Goal: Information Seeking & Learning: Learn about a topic

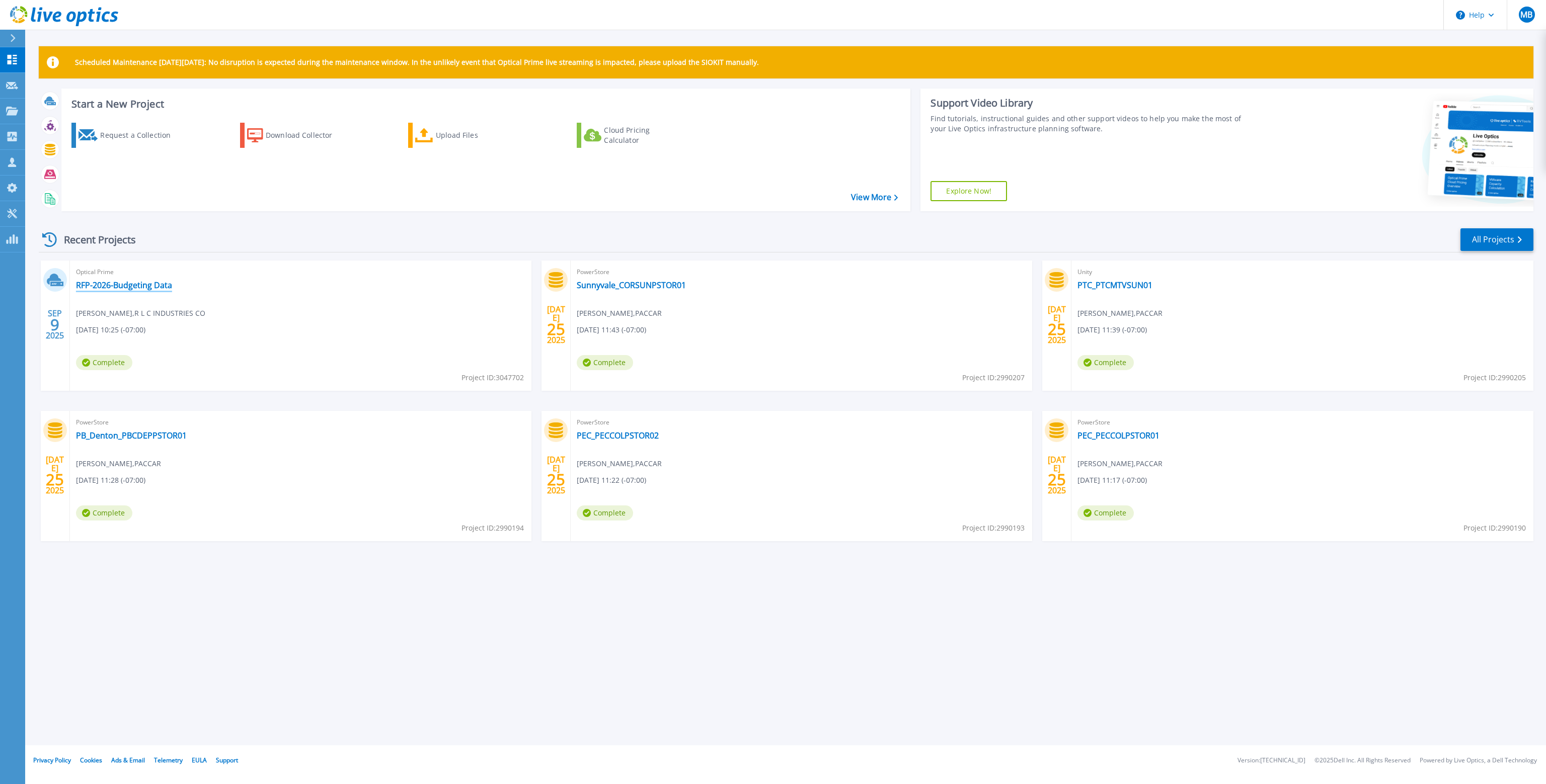
click at [144, 285] on link "RFP-2026-Budgeting Data" at bounding box center [124, 285] width 96 height 10
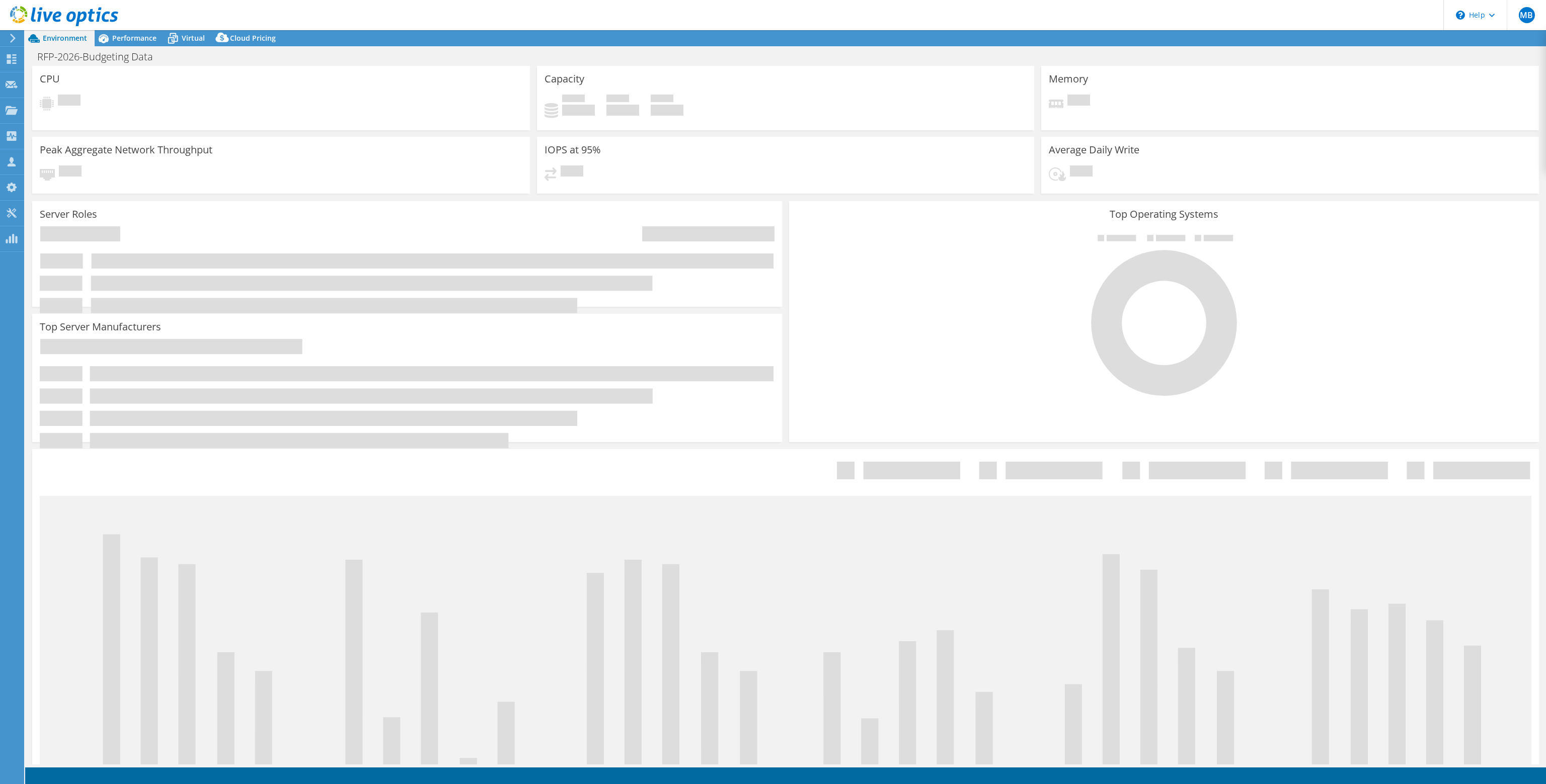
select select "USD"
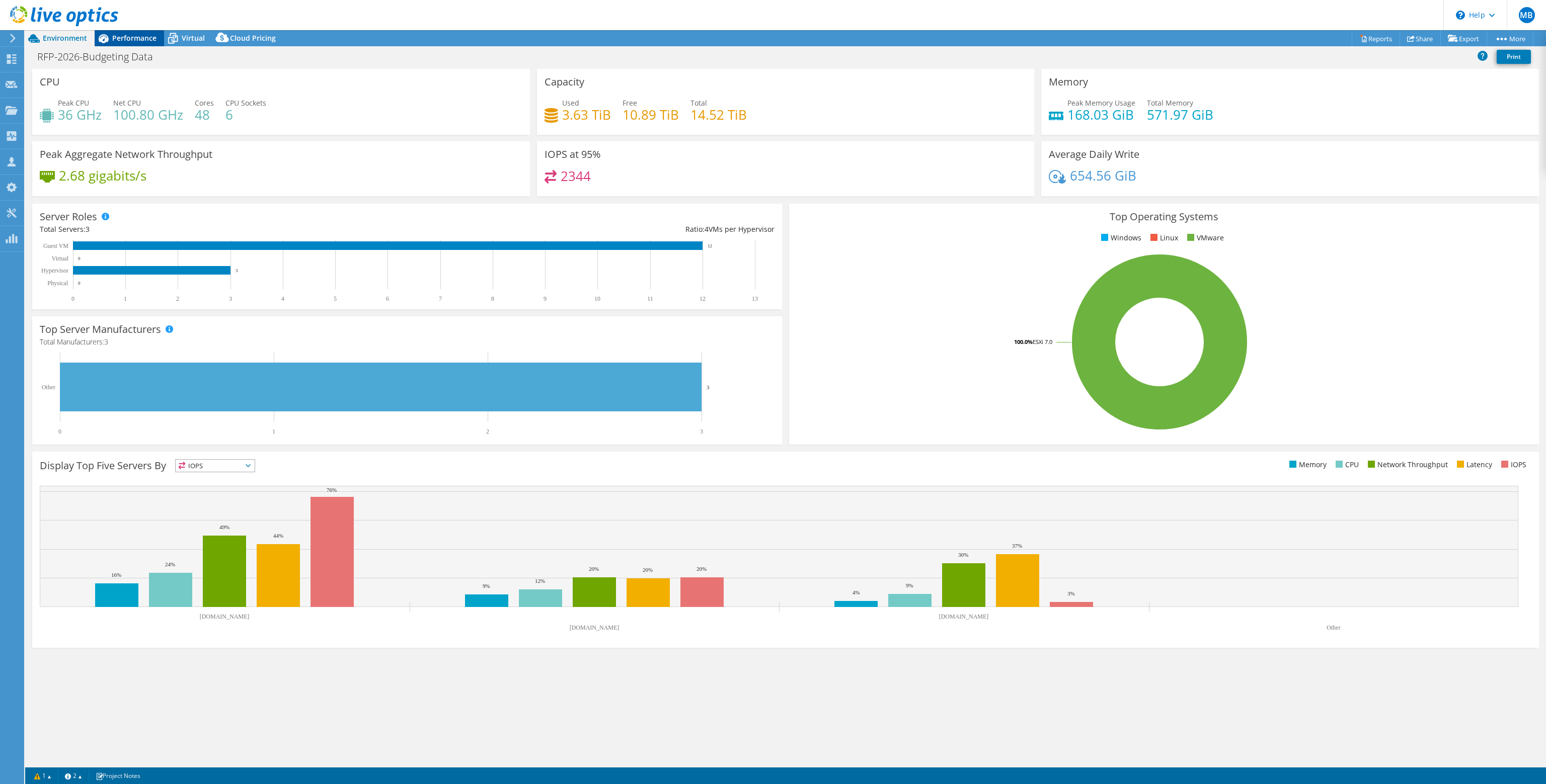
click at [132, 38] on span "Performance" at bounding box center [134, 38] width 44 height 10
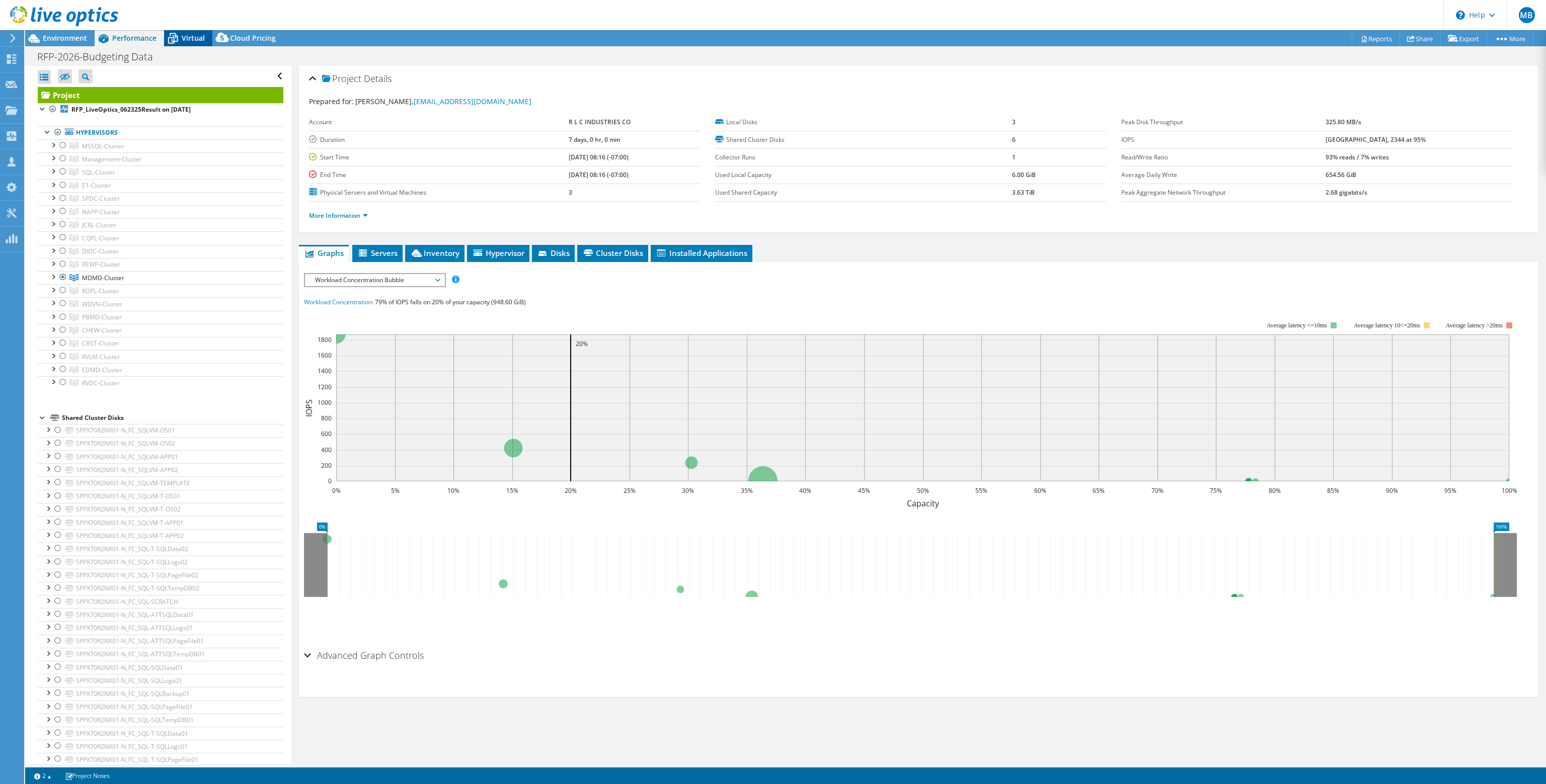
click at [183, 32] on div "Virtual" at bounding box center [188, 38] width 48 height 16
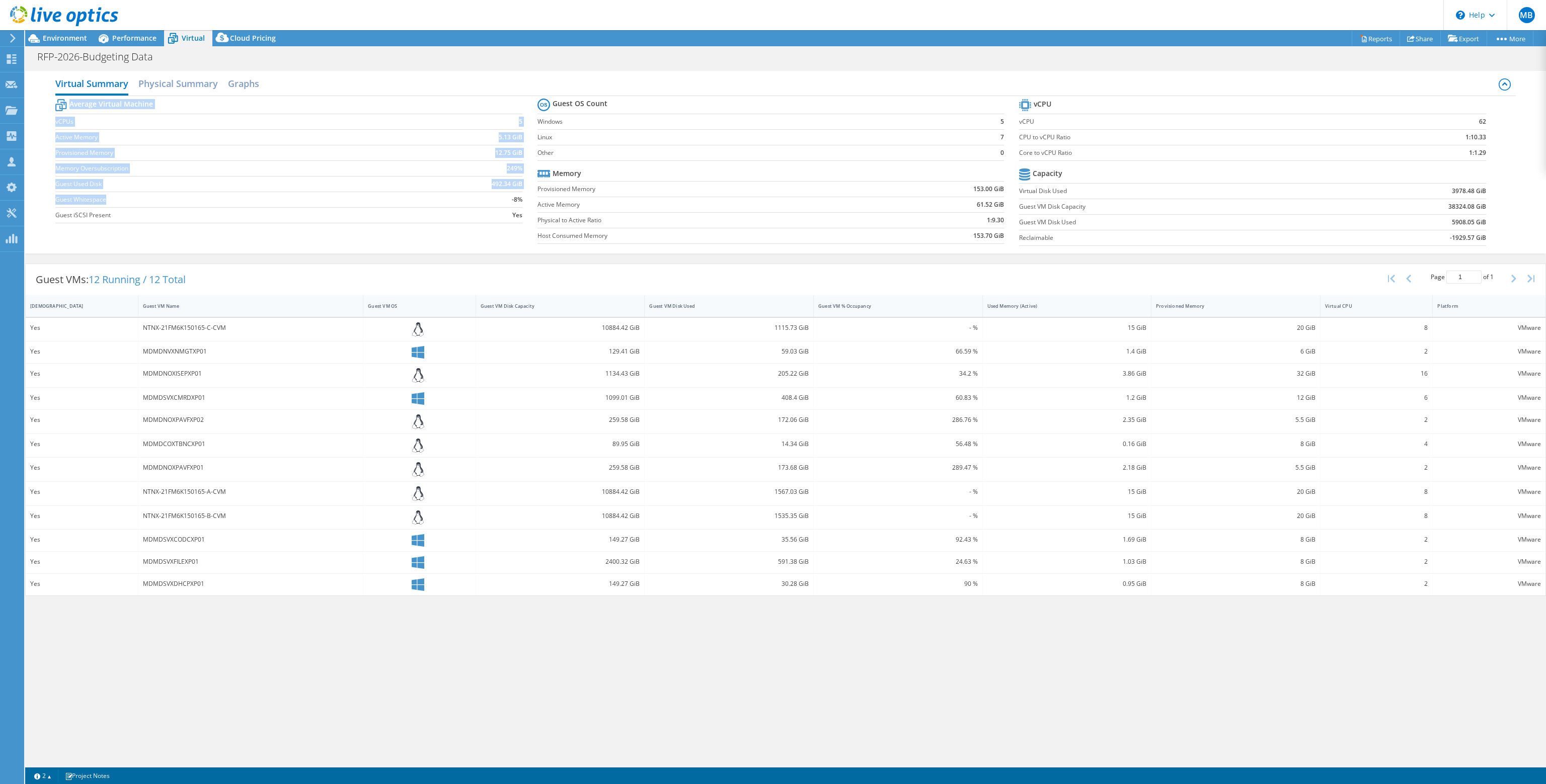
drag, startPoint x: 53, startPoint y: 182, endPoint x: 195, endPoint y: 198, distance: 142.9
click at [195, 198] on div "Virtual Summary Physical Summary Graphs Average Virtual Machine vCPUs 5 Active …" at bounding box center [786, 162] width 1521 height 182
click at [473, 188] on td "492.34 GiB" at bounding box center [466, 184] width 112 height 16
drag, startPoint x: 522, startPoint y: 182, endPoint x: 489, endPoint y: 185, distance: 33.1
click at [489, 185] on section "Average Virtual Machine vCPUs 5 Active Memory 5.13 GiB Provisioned Memory 12.75…" at bounding box center [296, 163] width 481 height 132
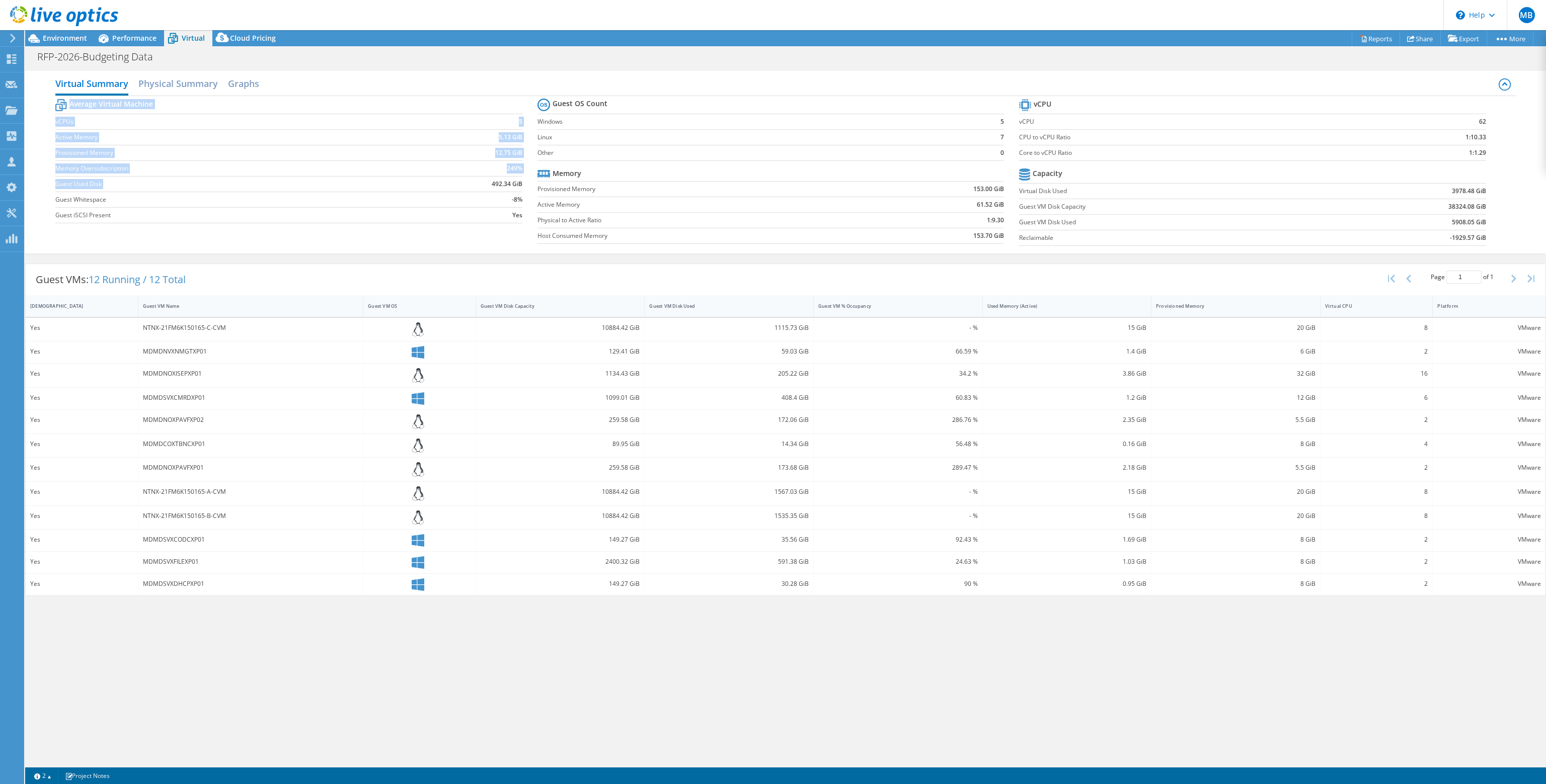
click at [493, 182] on b "492.34 GiB" at bounding box center [507, 184] width 31 height 10
click at [490, 179] on td "492.34 GiB" at bounding box center [466, 184] width 112 height 16
drag, startPoint x: 1448, startPoint y: 207, endPoint x: 1485, endPoint y: 206, distance: 37.0
click at [1485, 206] on b "38324.08 GiB" at bounding box center [1467, 206] width 38 height 10
drag, startPoint x: 1449, startPoint y: 222, endPoint x: 1485, endPoint y: 219, distance: 36.1
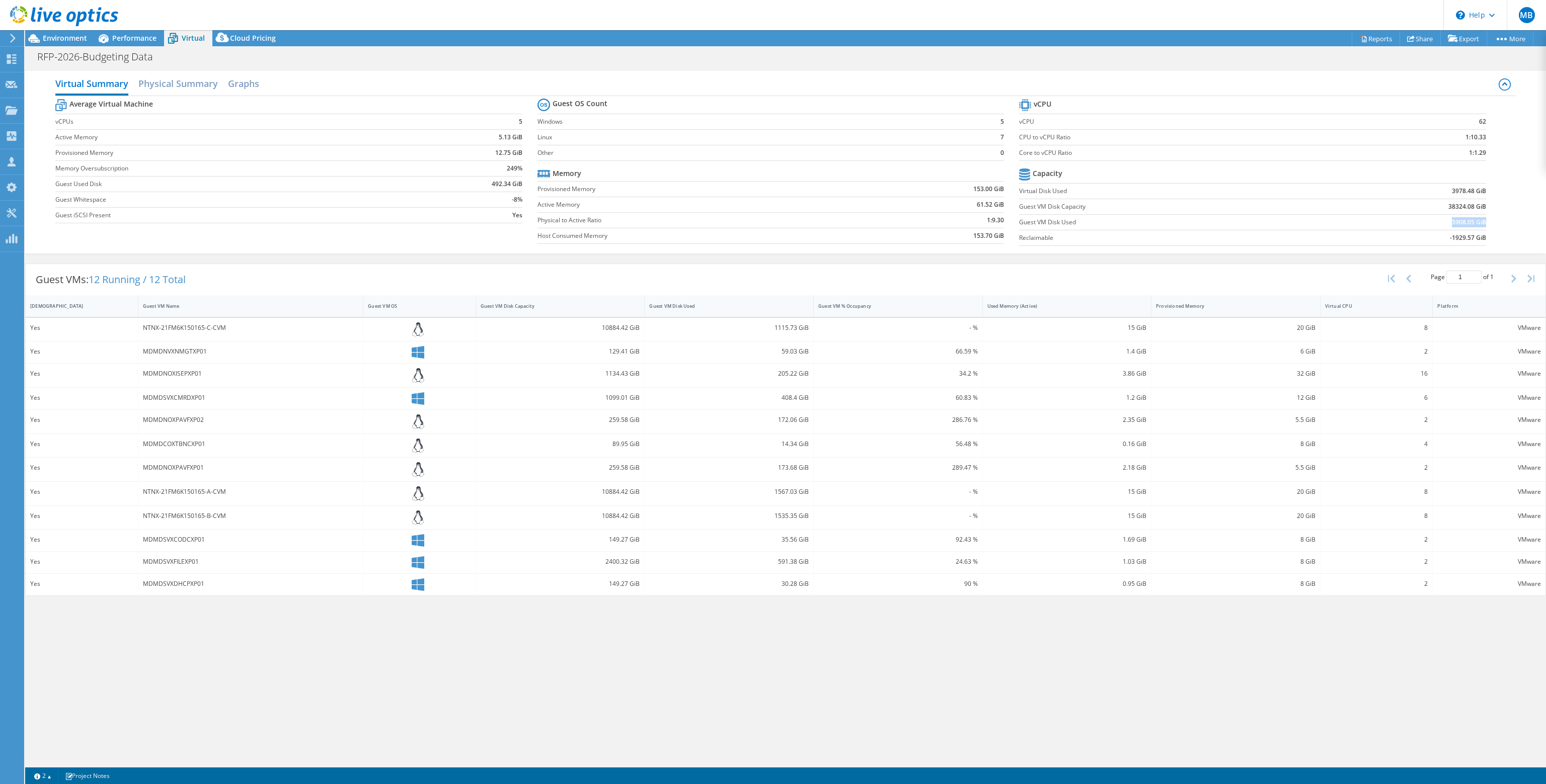
click at [1485, 219] on td "5908.05 GiB" at bounding box center [1405, 222] width 161 height 16
drag, startPoint x: 765, startPoint y: 489, endPoint x: 809, endPoint y: 518, distance: 52.7
click at [809, 518] on div "Yes NTNX-21FM6K150165-C-CVM 10884.42 GiB 1115.73 GiB - % 15 GiB 20 GiB 8 VMware…" at bounding box center [786, 457] width 1520 height 278
click at [133, 39] on span "Performance" at bounding box center [134, 38] width 44 height 10
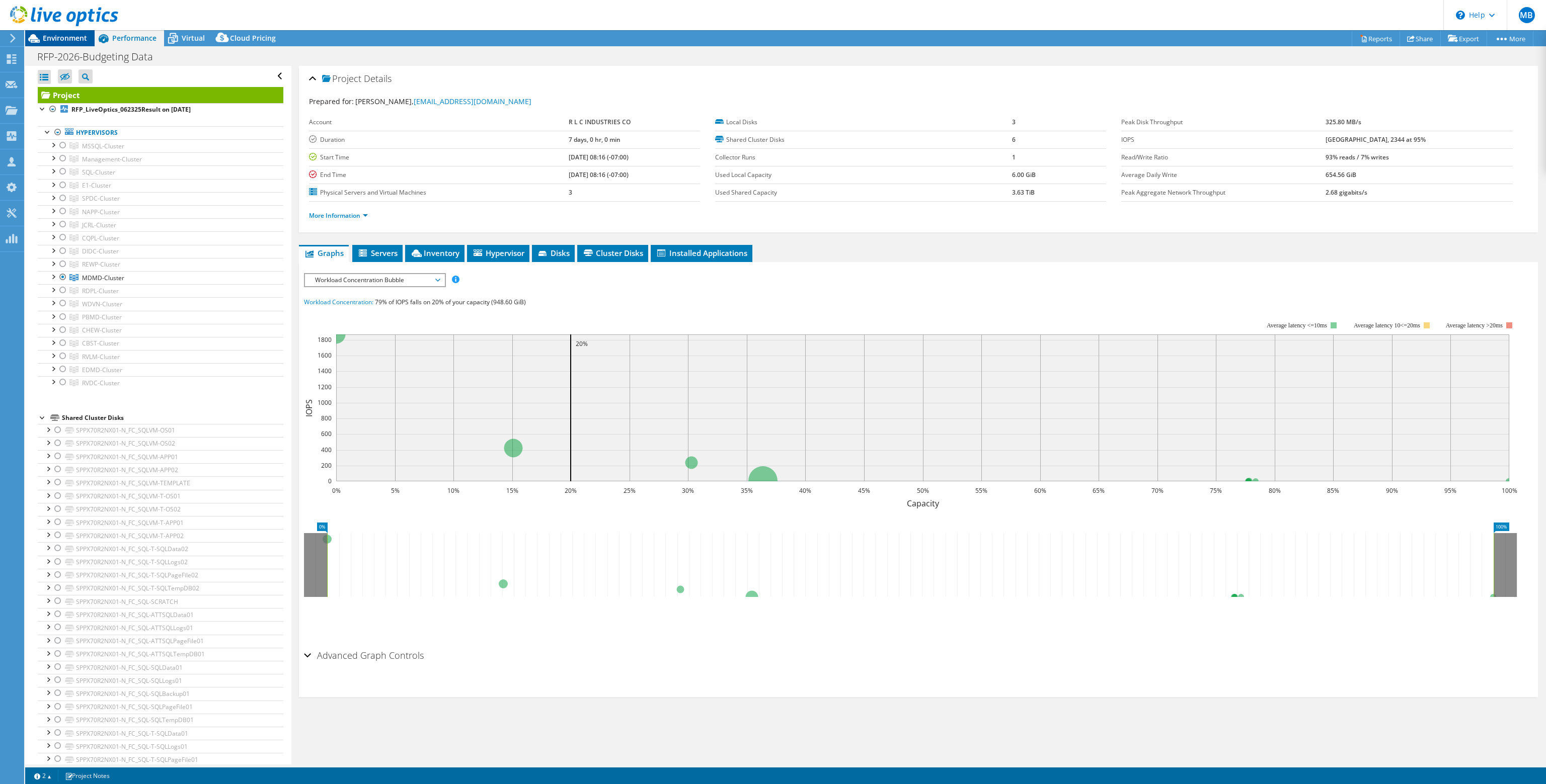
click at [73, 42] on span "Environment" at bounding box center [65, 38] width 44 height 10
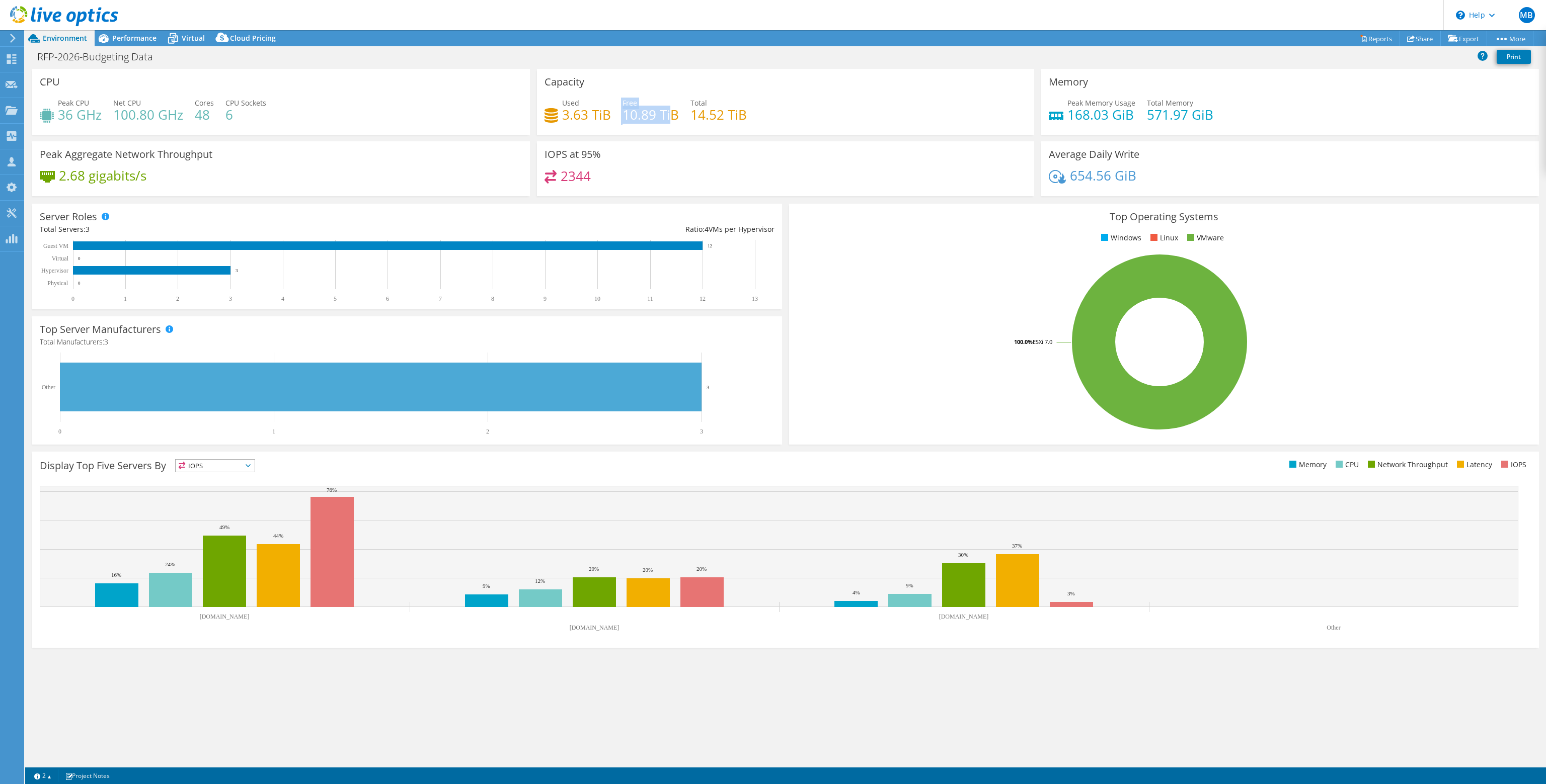
drag, startPoint x: 621, startPoint y: 113, endPoint x: 669, endPoint y: 110, distance: 48.1
click at [669, 110] on div "Used 3.63 TiB Free 10.89 TiB Total 14.52 TiB" at bounding box center [786, 114] width 483 height 33
drag, startPoint x: 562, startPoint y: 115, endPoint x: 575, endPoint y: 110, distance: 13.9
click at [568, 113] on h4 "3.63 TiB" at bounding box center [586, 115] width 49 height 11
click at [121, 40] on span "Performance" at bounding box center [134, 38] width 44 height 10
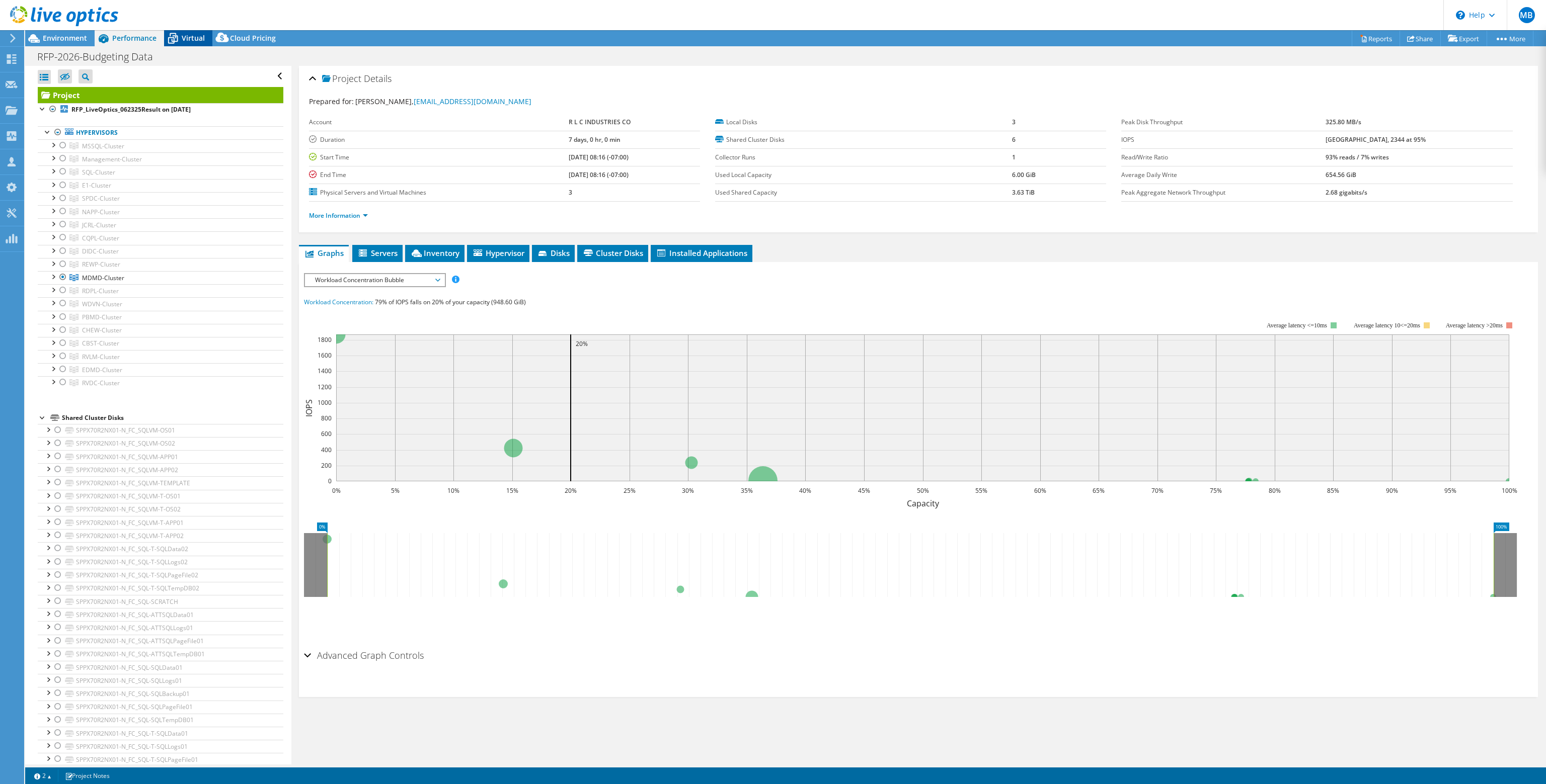
drag, startPoint x: 197, startPoint y: 46, endPoint x: 197, endPoint y: 39, distance: 7.0
click at [197, 44] on div "Virtual" at bounding box center [188, 38] width 48 height 16
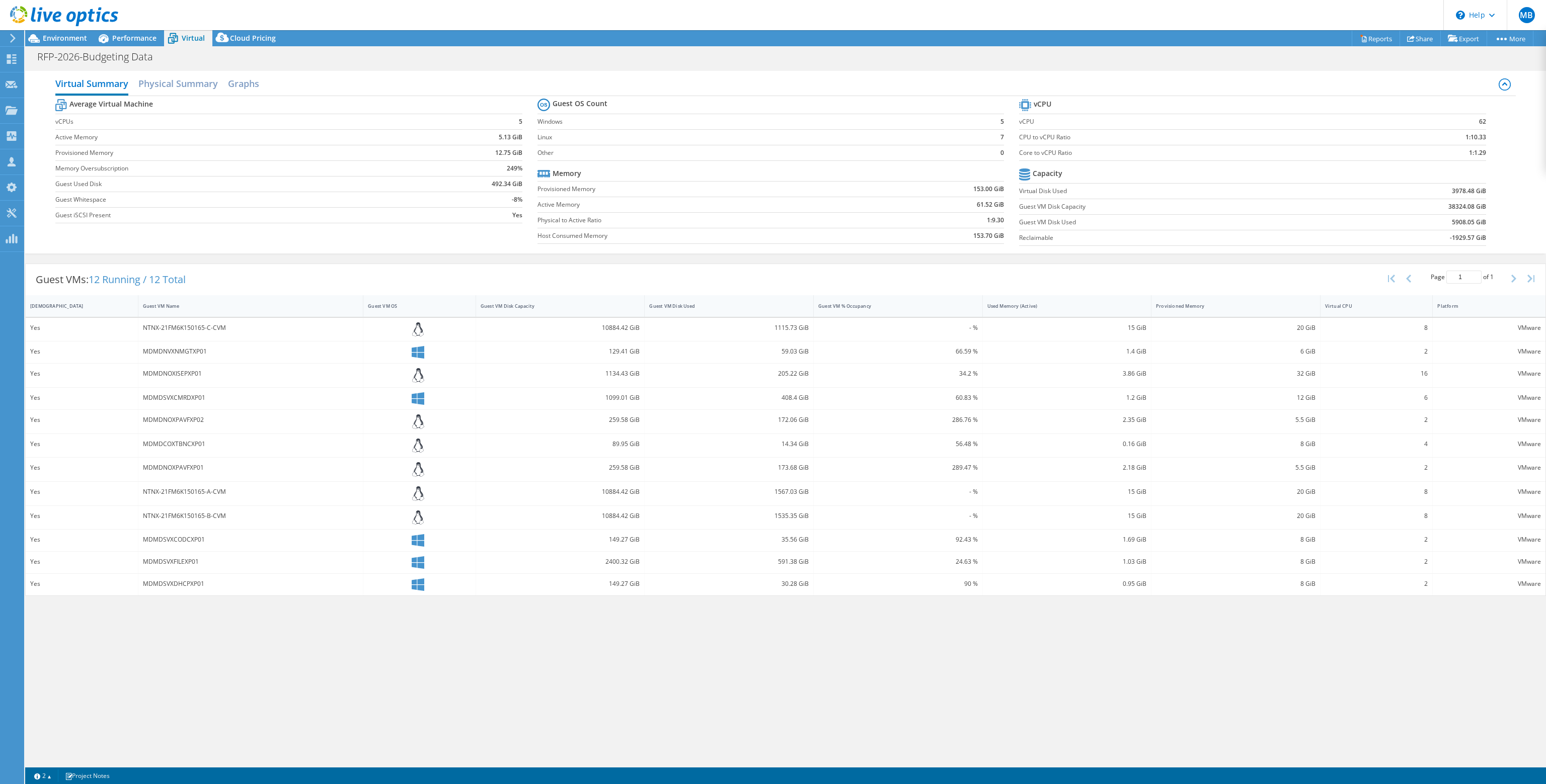
click at [492, 184] on b "492.34 GiB" at bounding box center [507, 184] width 31 height 10
drag, startPoint x: 594, startPoint y: 323, endPoint x: 620, endPoint y: 326, distance: 26.2
click at [622, 328] on div "10884.42 GiB" at bounding box center [561, 328] width 160 height 11
click at [600, 328] on div "10884.42 GiB" at bounding box center [561, 328] width 160 height 11
click at [622, 326] on div "10884.42 GiB" at bounding box center [561, 328] width 160 height 11
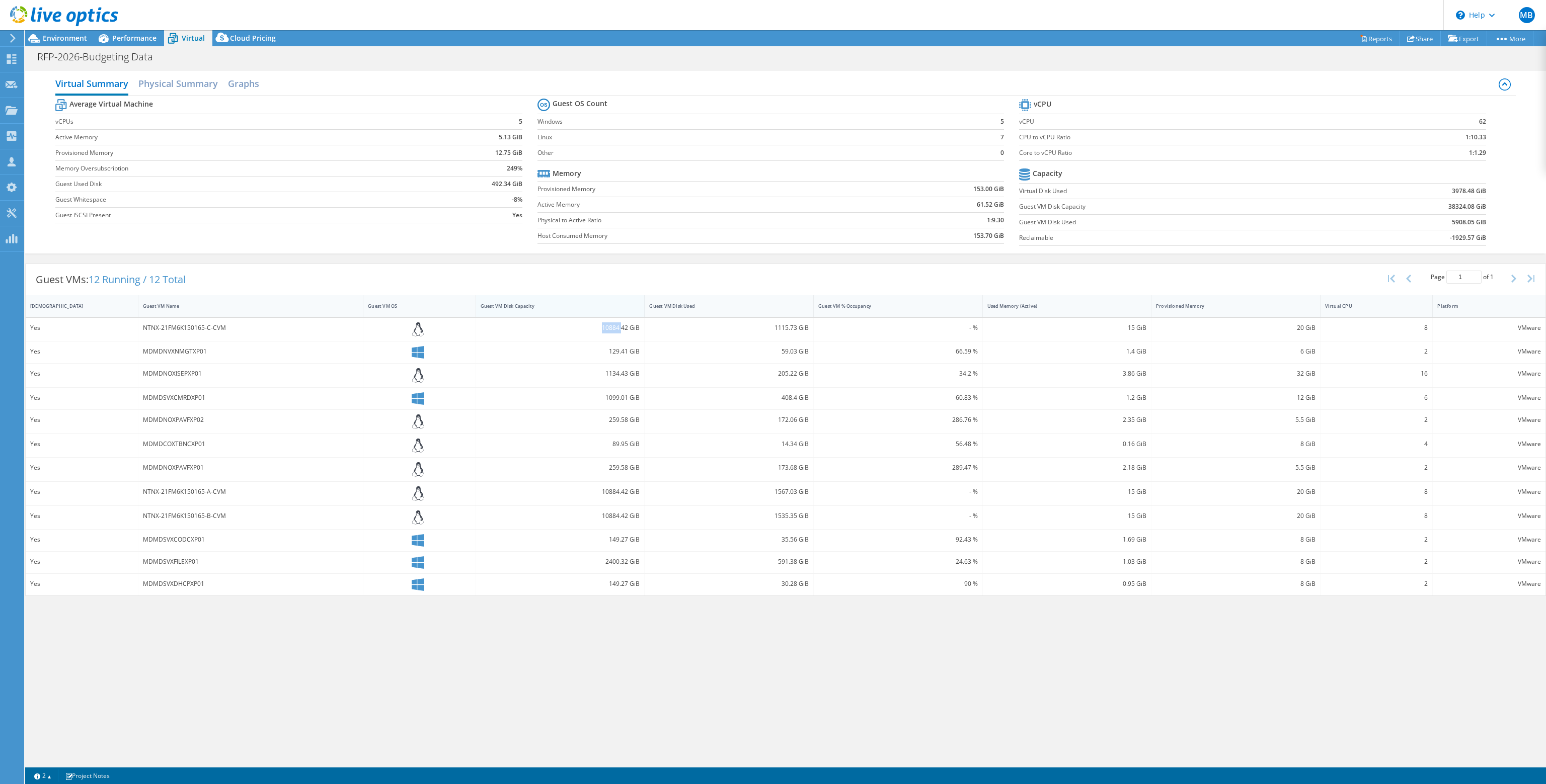
click at [635, 299] on div at bounding box center [644, 306] width 18 height 22
click at [604, 286] on div "Guest VMs: 12 Running / 12 Total Page 1 of 1 5 rows 10 rows 20 rows 25 rows 50 …" at bounding box center [786, 280] width 1520 height 31
click at [775, 323] on div "1115.73 GiB" at bounding box center [729, 328] width 160 height 11
click at [783, 486] on div "1567.03 GiB" at bounding box center [729, 492] width 160 height 11
click at [777, 510] on div "1535.35 GiB" at bounding box center [729, 516] width 160 height 11
